Goal: Task Accomplishment & Management: Use online tool/utility

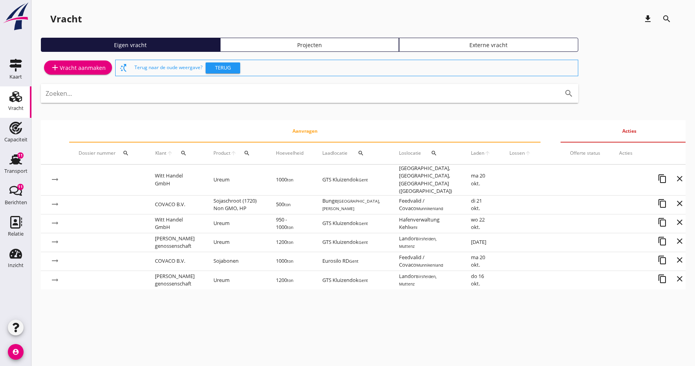
click at [471, 152] on span "Laden" at bounding box center [477, 153] width 13 height 7
click at [13, 168] on div "Transport" at bounding box center [15, 171] width 23 height 11
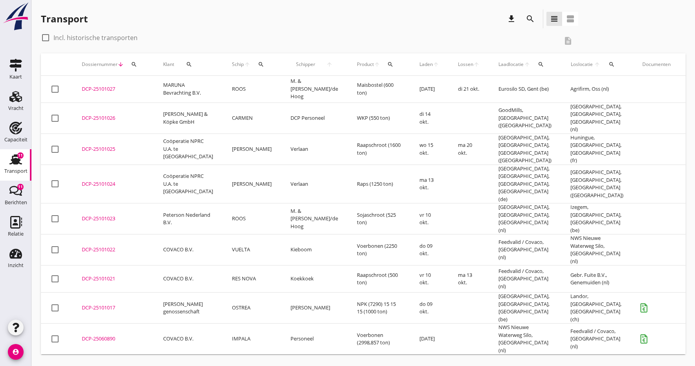
click at [46, 38] on div at bounding box center [45, 37] width 13 height 13
checkbox input "true"
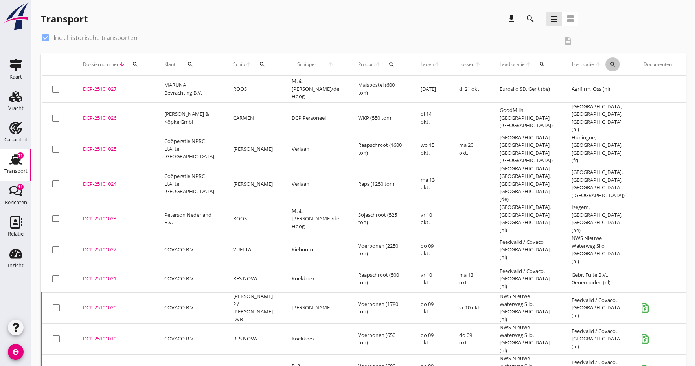
click at [610, 64] on icon "search" at bounding box center [613, 64] width 6 height 6
click at [590, 90] on input "text" at bounding box center [614, 87] width 82 height 13
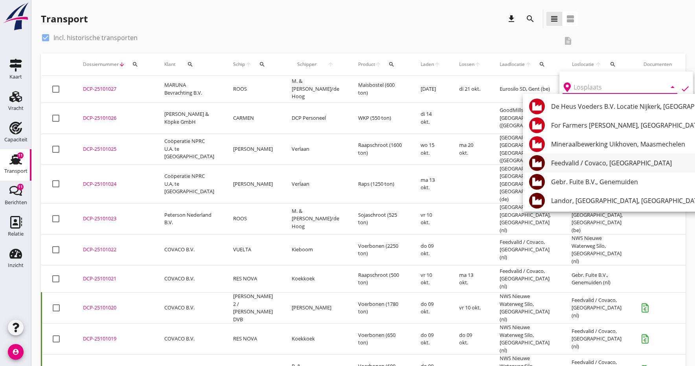
click at [567, 162] on div "Feedvalid / Covaco, [GEOGRAPHIC_DATA]" at bounding box center [638, 162] width 174 height 9
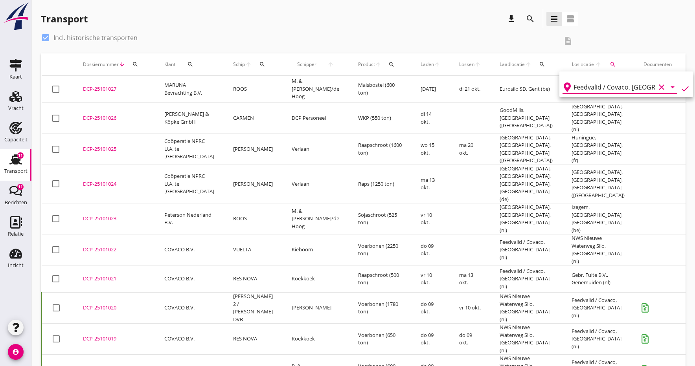
click at [680, 89] on icon "check" at bounding box center [684, 88] width 9 height 9
type input "Feedvalid / Covaco"
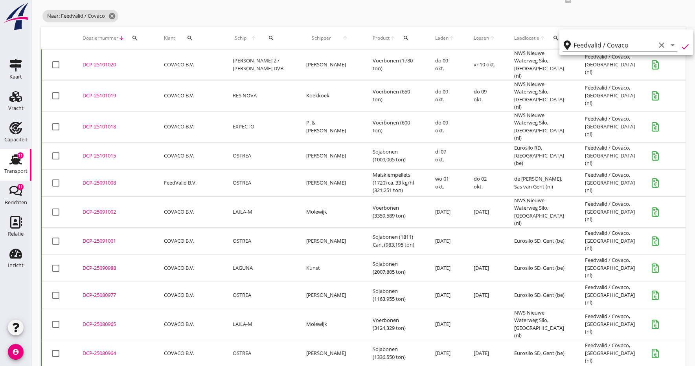
scroll to position [41, 0]
click at [105, 153] on div "DCP-25101015" at bounding box center [114, 157] width 62 height 8
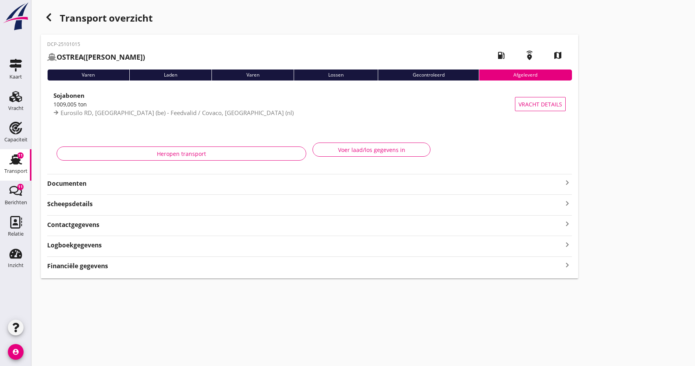
click at [71, 183] on strong "Documenten" at bounding box center [304, 183] width 515 height 9
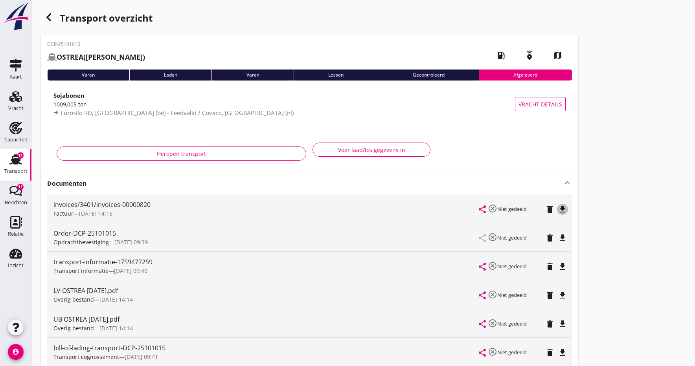
click at [562, 206] on icon "file_download" at bounding box center [562, 209] width 9 height 9
click at [562, 206] on icon "open_in_browser" at bounding box center [562, 209] width 9 height 9
click at [562, 238] on icon "file_download" at bounding box center [562, 237] width 9 height 9
click at [562, 238] on icon "open_in_browser" at bounding box center [562, 237] width 9 height 9
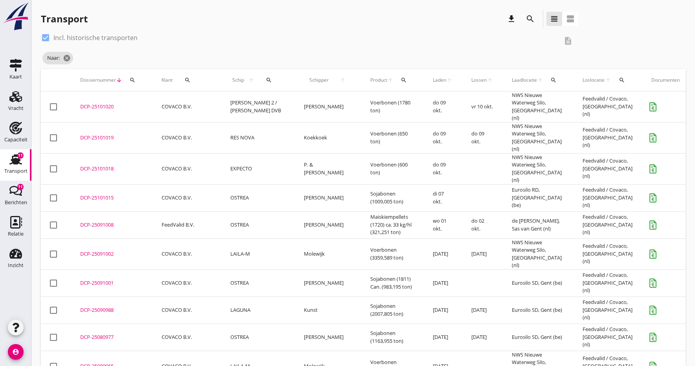
click at [46, 37] on div at bounding box center [45, 37] width 13 height 13
checkbox input "false"
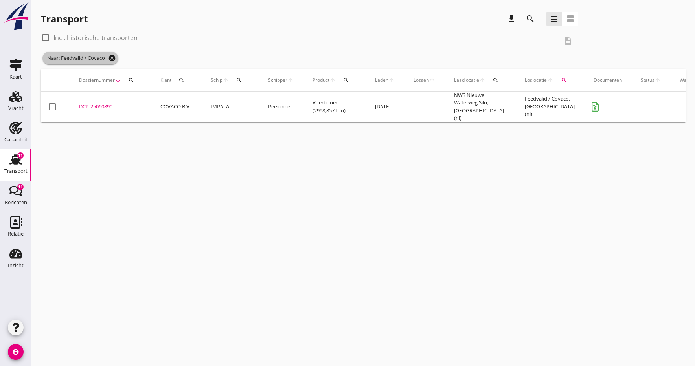
click at [113, 56] on icon "cancel" at bounding box center [112, 58] width 8 height 8
